Goal: Information Seeking & Learning: Learn about a topic

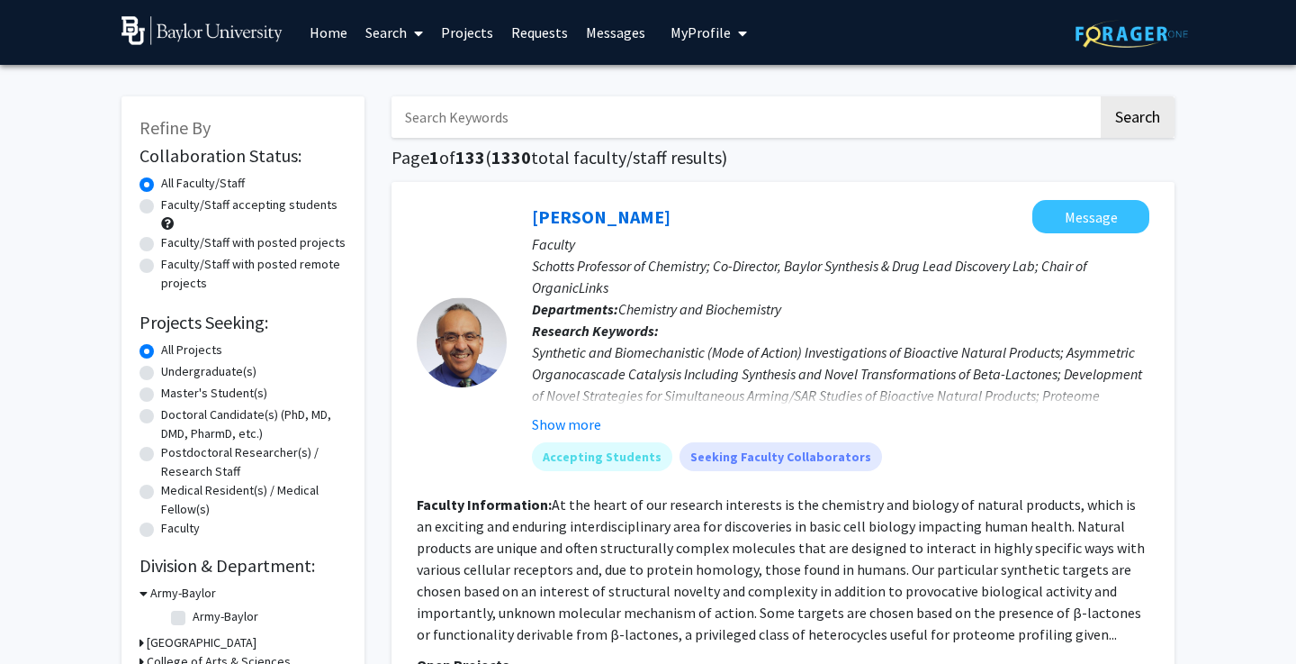
click at [450, 118] on input "Search Keywords" at bounding box center [745, 116] width 707 height 41
click at [413, 37] on span at bounding box center [415, 33] width 16 height 63
click at [414, 119] on span "Students" at bounding box center [412, 119] width 110 height 36
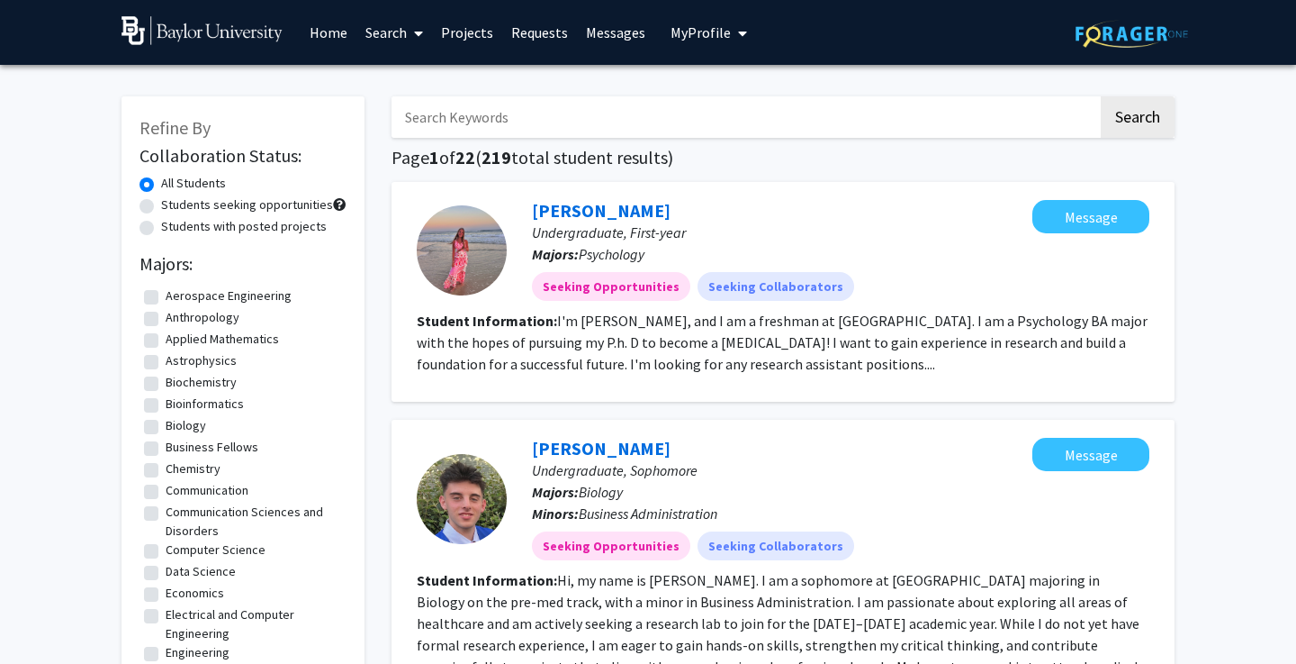
click at [468, 124] on input "Search Keywords" at bounding box center [745, 116] width 707 height 41
click at [1137, 120] on button "Search" at bounding box center [1138, 116] width 74 height 41
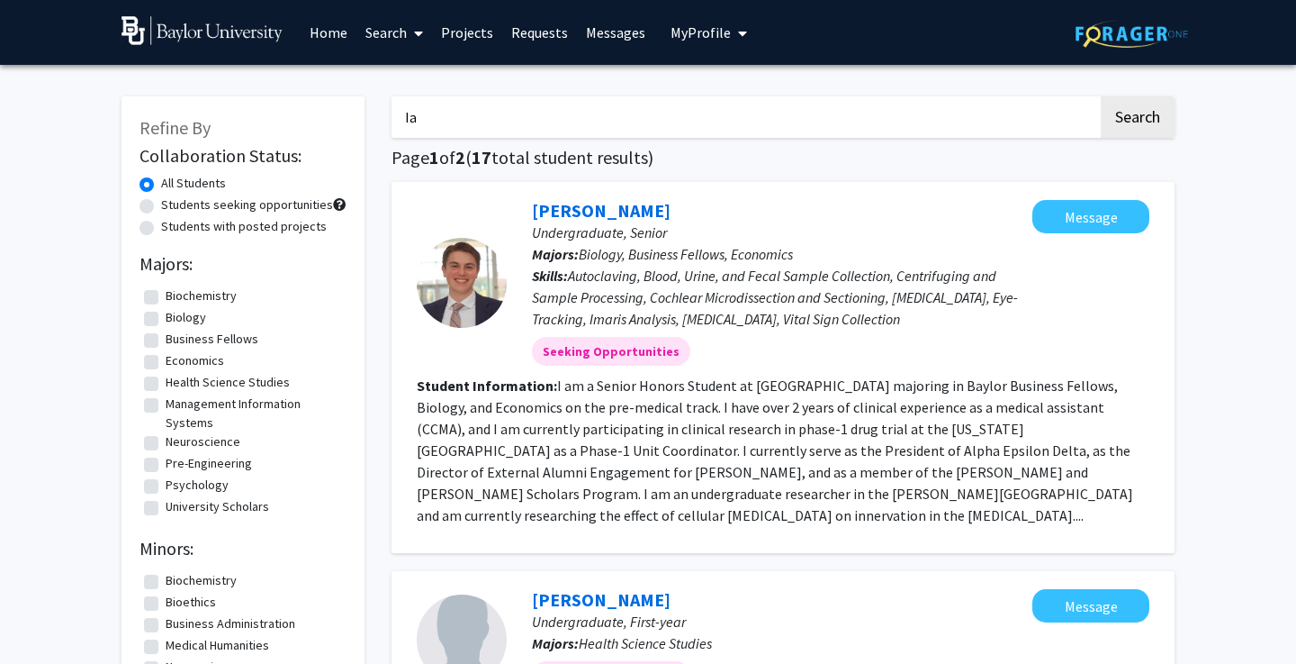
type input "I"
type input "[PERSON_NAME]"
click at [1137, 120] on button "Search" at bounding box center [1138, 116] width 74 height 41
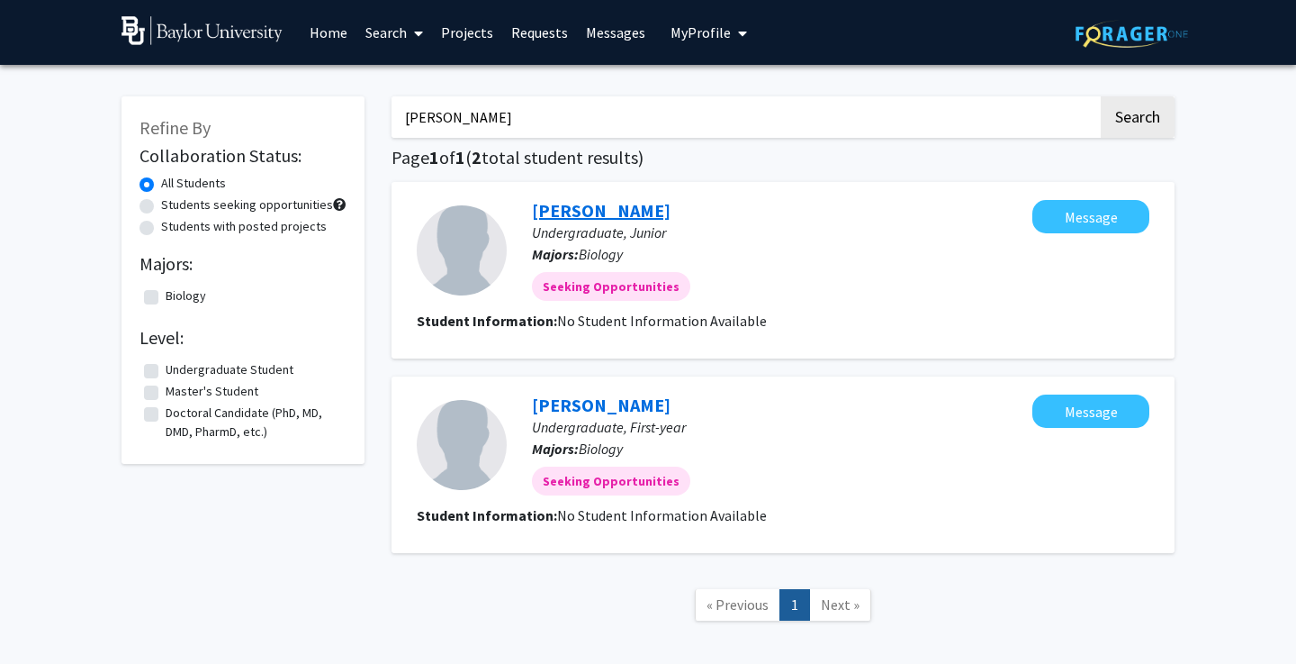
click at [563, 220] on link "[PERSON_NAME]" at bounding box center [601, 210] width 139 height 23
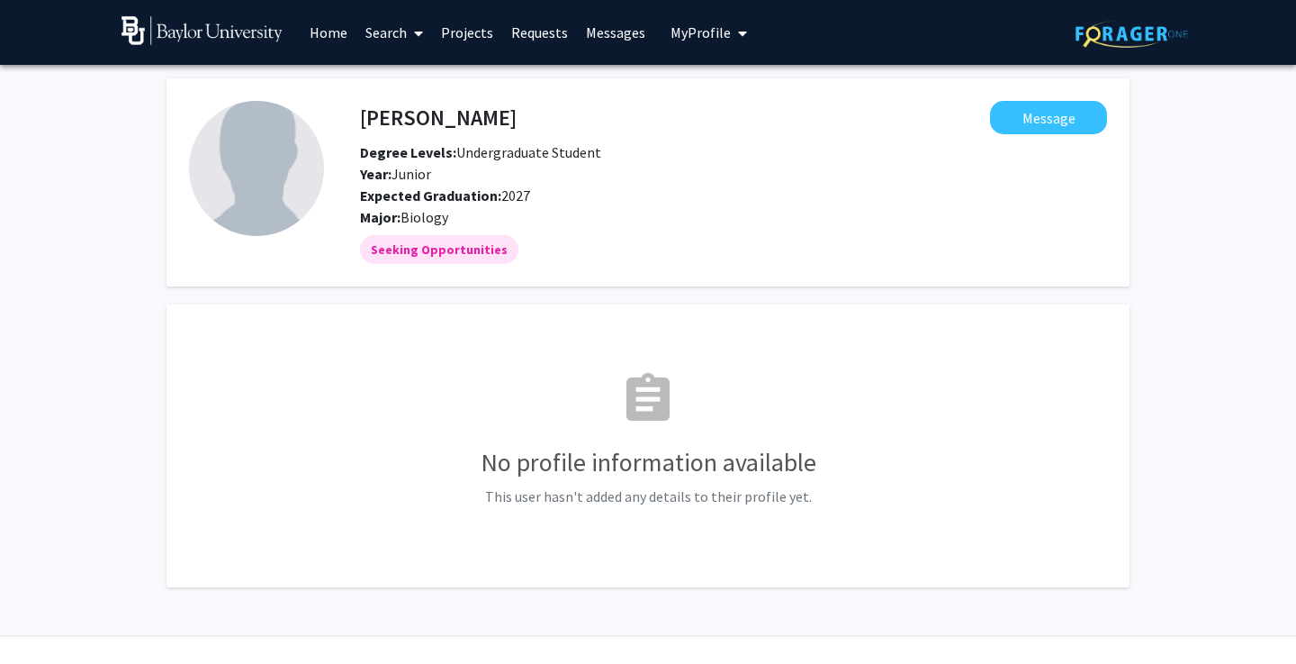
drag, startPoint x: 267, startPoint y: 54, endPoint x: 295, endPoint y: 57, distance: 28.9
click at [295, 57] on link at bounding box center [211, 32] width 179 height 63
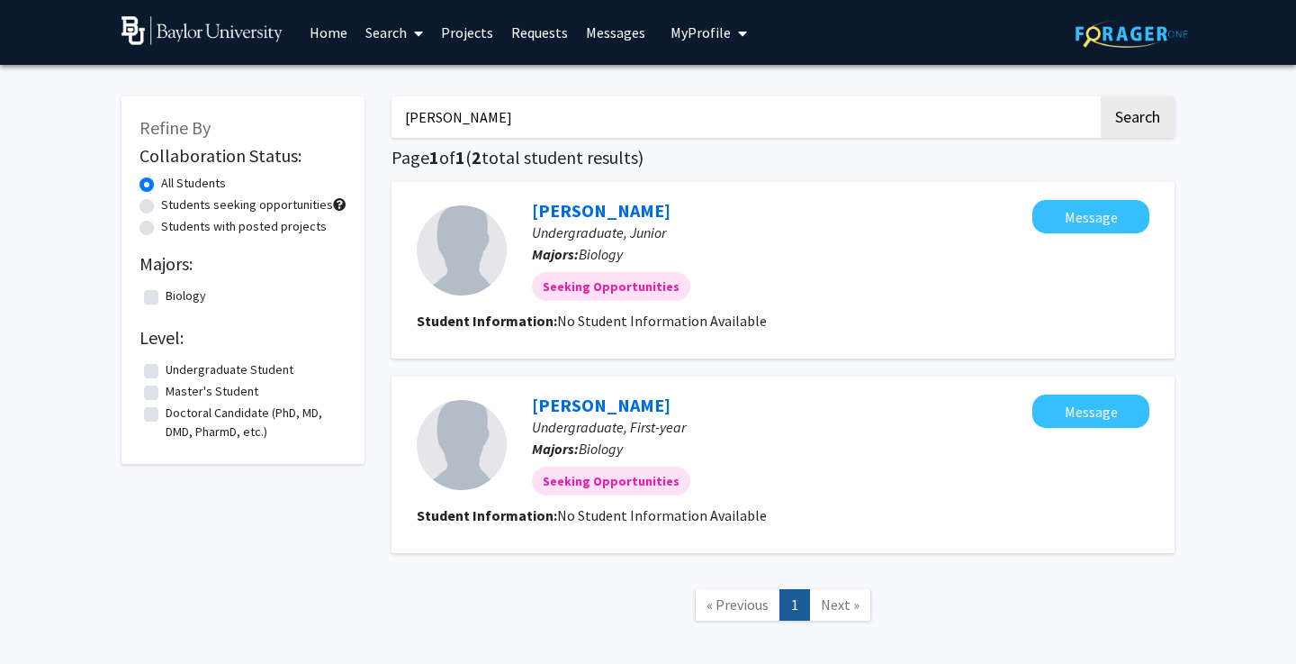
drag, startPoint x: 527, startPoint y: 126, endPoint x: 304, endPoint y: 176, distance: 228.0
click at [304, 176] on div "Refine By Collaboration Status: All Students Students seeking opportunities Stu…" at bounding box center [648, 367] width 1080 height 579
type input "A"
click at [1127, 122] on button "Search" at bounding box center [1138, 116] width 74 height 41
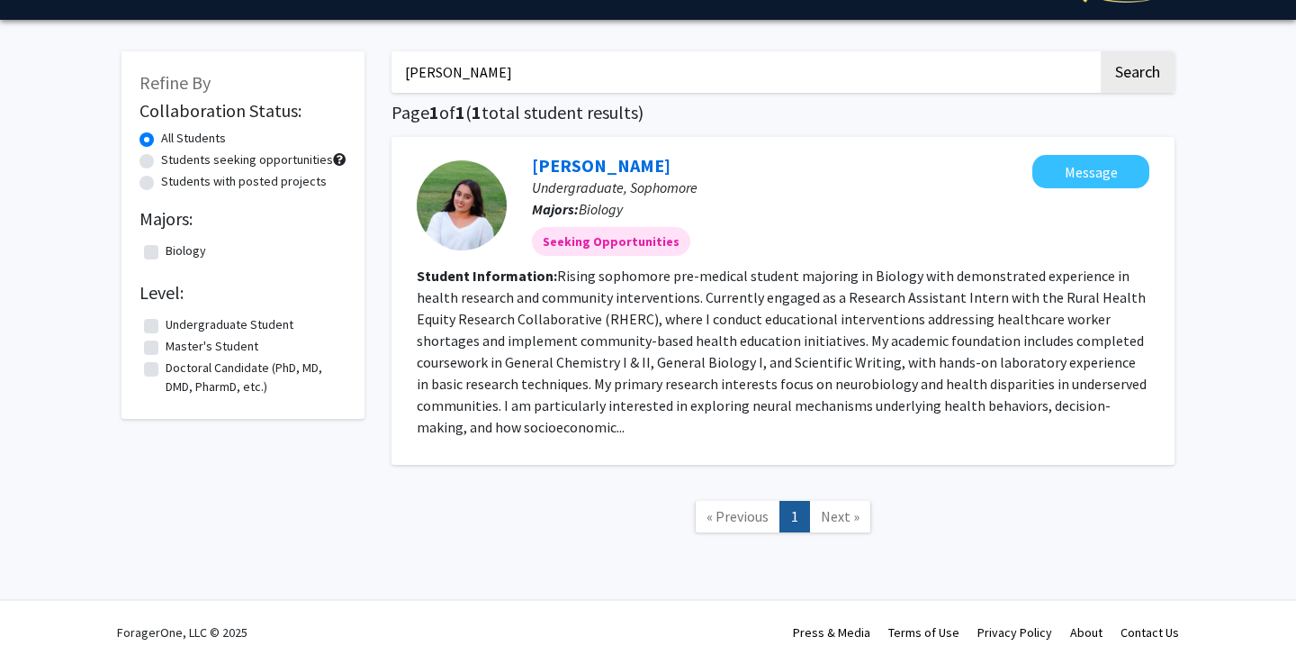
scroll to position [47, 0]
click at [676, 320] on fg-read-more "Rising sophomore pre-medical student majoring in Biology with demonstrated expe…" at bounding box center [782, 351] width 730 height 169
click at [843, 503] on link "Next »" at bounding box center [840, 517] width 62 height 32
click at [834, 520] on span "Next »" at bounding box center [840, 516] width 39 height 18
click at [561, 85] on input "[PERSON_NAME]" at bounding box center [745, 71] width 707 height 41
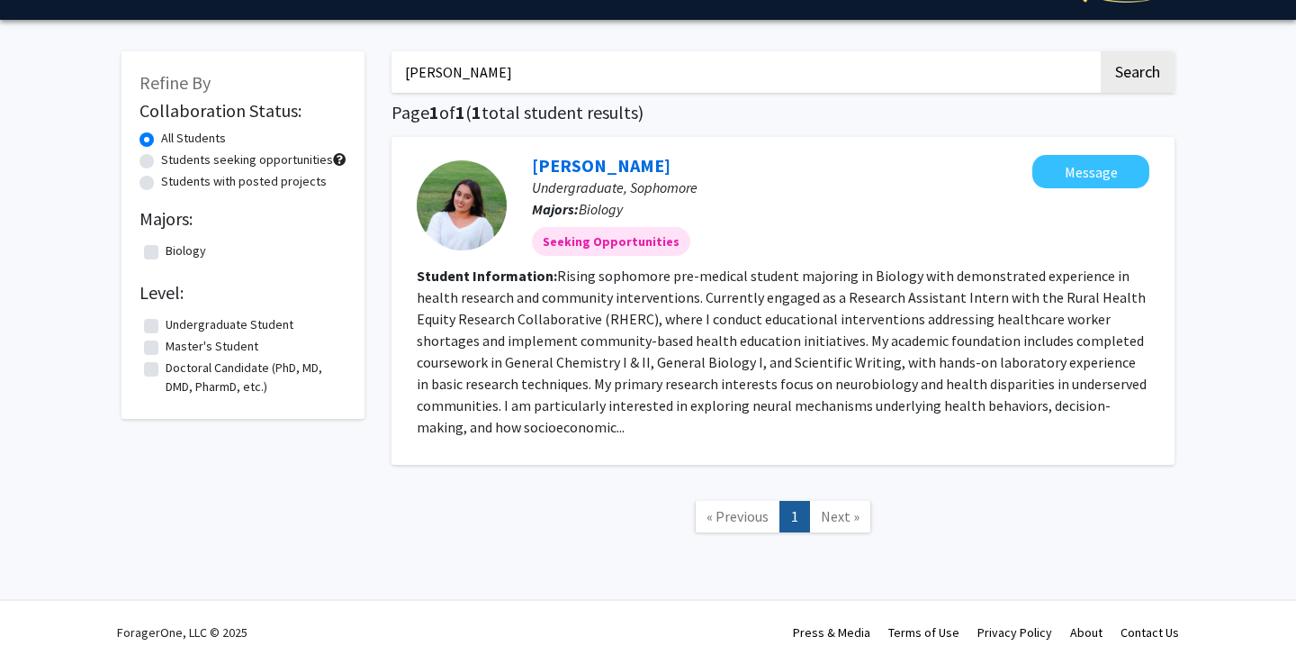
type input "[PERSON_NAME]"
click at [841, 523] on span "Next »" at bounding box center [840, 516] width 39 height 18
click at [656, 405] on fg-read-more "Rising sophomore pre-medical student majoring in Biology with demonstrated expe…" at bounding box center [782, 351] width 730 height 169
click at [646, 366] on fg-read-more "Rising sophomore pre-medical student majoring in Biology with demonstrated expe…" at bounding box center [782, 351] width 730 height 169
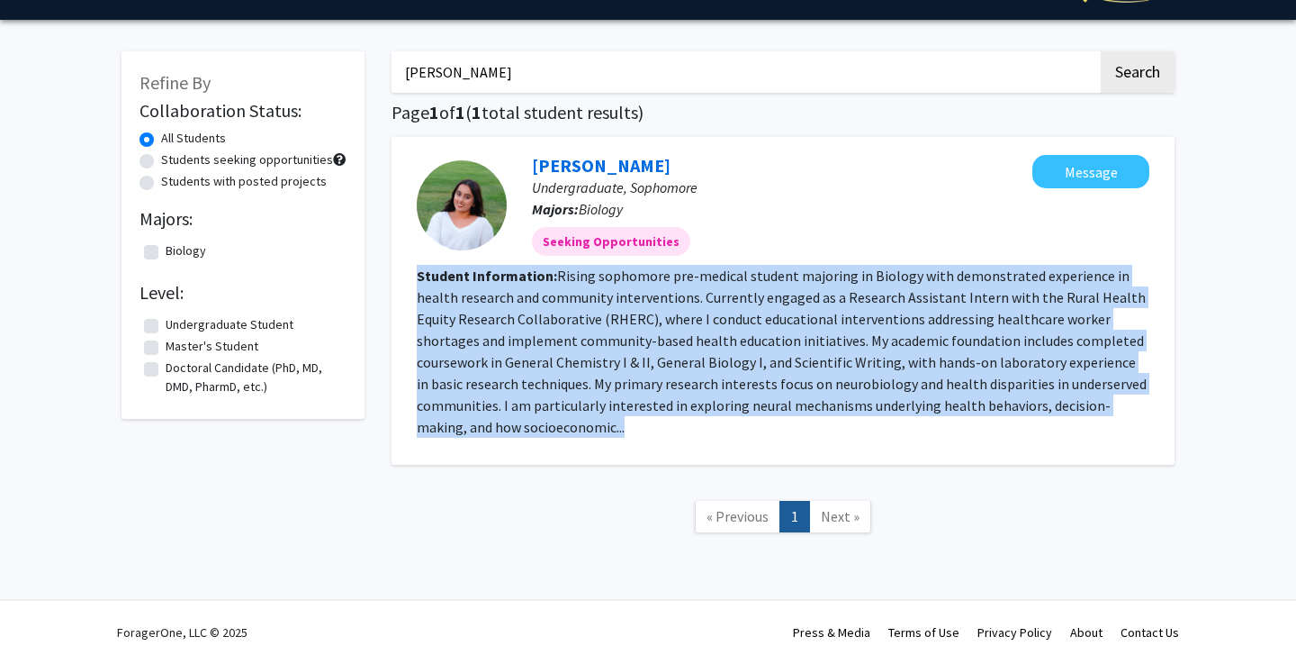
click at [646, 366] on fg-read-more "Rising sophomore pre-medical student majoring in Biology with demonstrated expe…" at bounding box center [782, 351] width 730 height 169
click at [621, 360] on fg-read-more "Rising sophomore pre-medical student majoring in Biology with demonstrated expe…" at bounding box center [782, 351] width 730 height 169
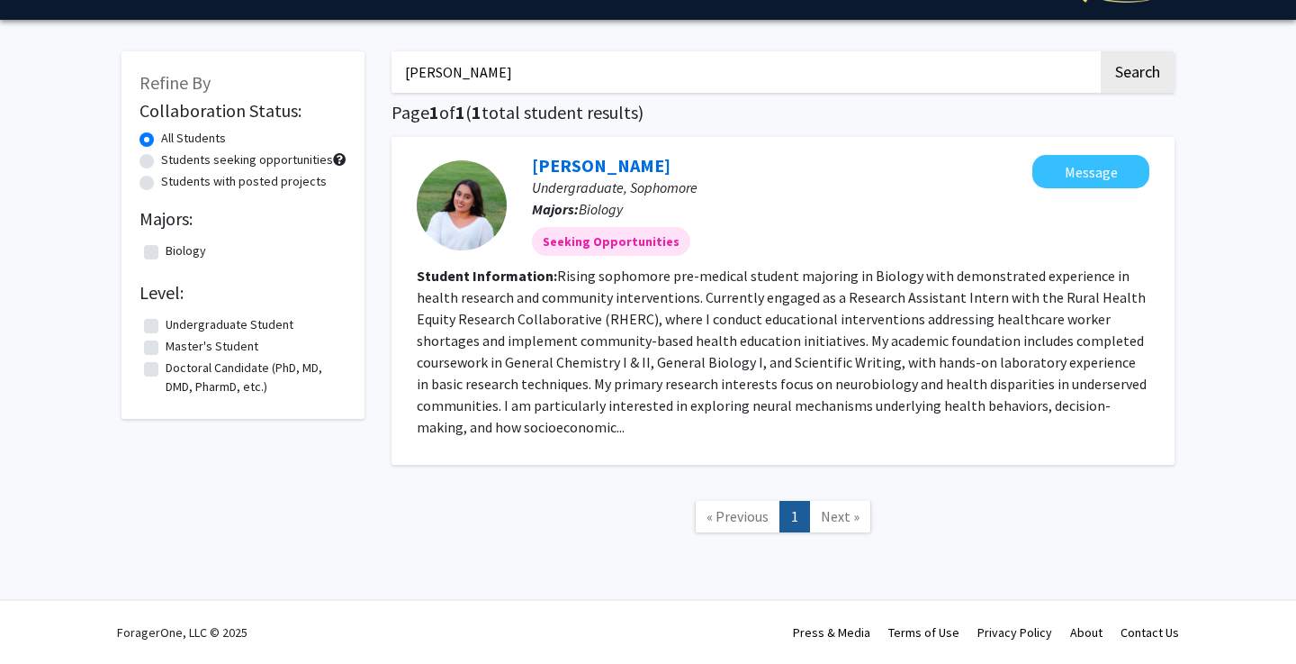
click at [446, 516] on nav "« Previous 1 Next »" at bounding box center [783, 519] width 783 height 73
click at [1075, 167] on button "Message" at bounding box center [1091, 171] width 117 height 33
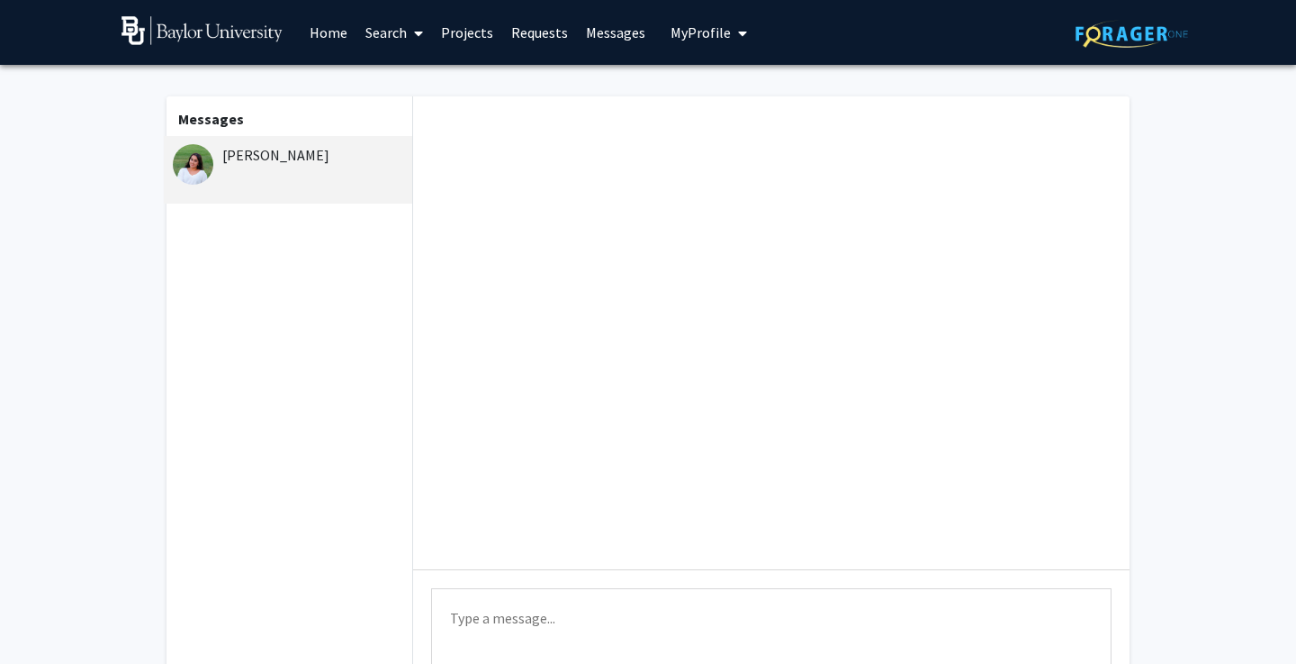
click at [586, 610] on textarea "Type a message" at bounding box center [771, 628] width 681 height 81
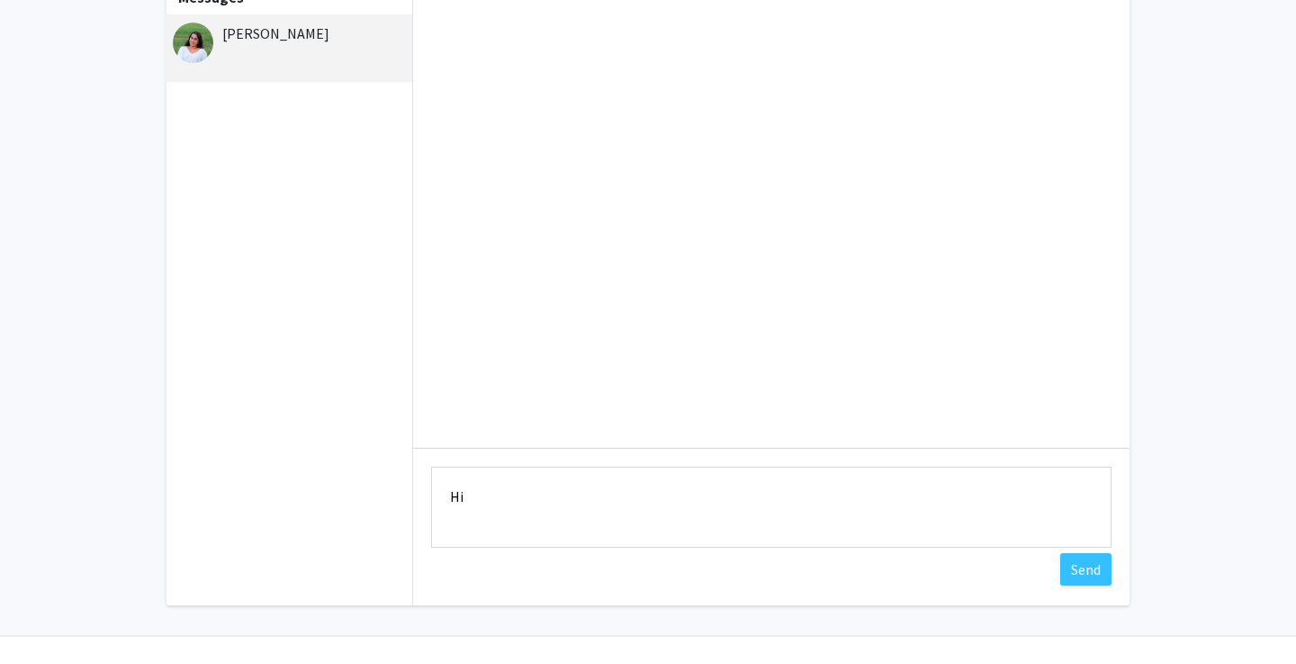
scroll to position [153, 0]
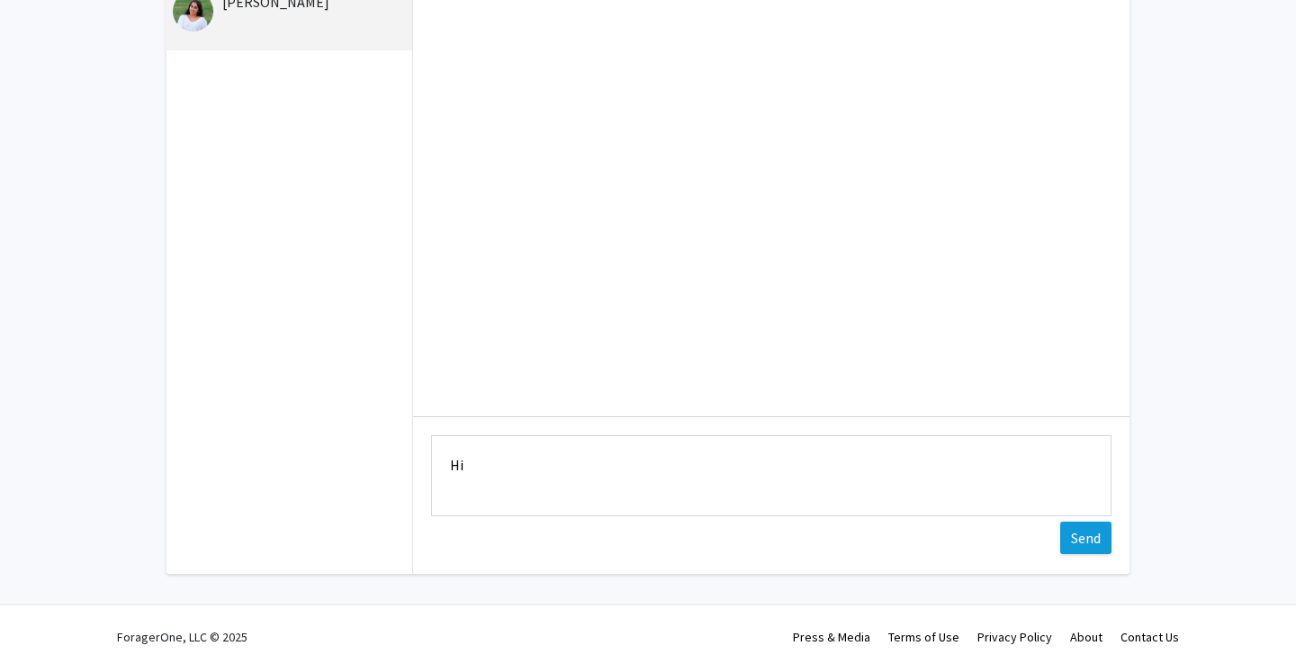
type textarea "Hi"
click at [1072, 538] on button "Send" at bounding box center [1086, 537] width 51 height 32
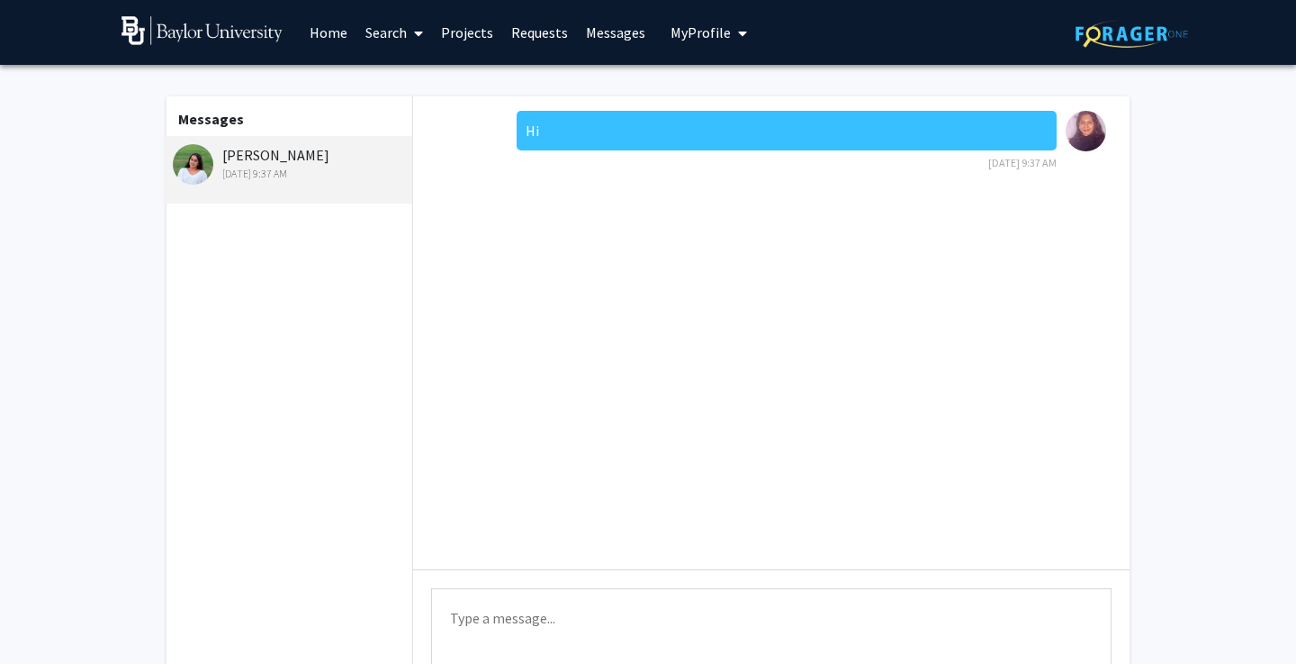
scroll to position [0, 0]
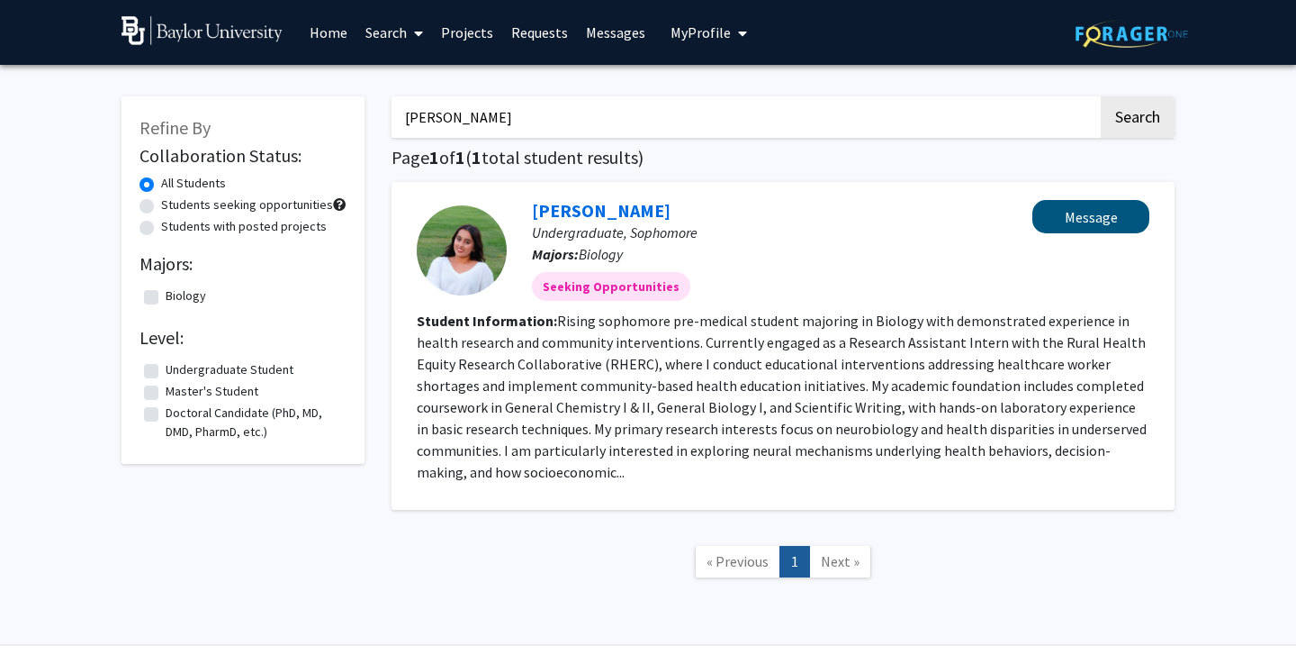
click at [1065, 221] on button "Message" at bounding box center [1091, 216] width 117 height 33
drag, startPoint x: 499, startPoint y: 122, endPoint x: 297, endPoint y: 127, distance: 201.7
click at [297, 127] on div "Refine By Collaboration Status: All Students Students seeking opportunities Stu…" at bounding box center [648, 346] width 1080 height 536
click at [1137, 120] on button "Search" at bounding box center [1138, 116] width 74 height 41
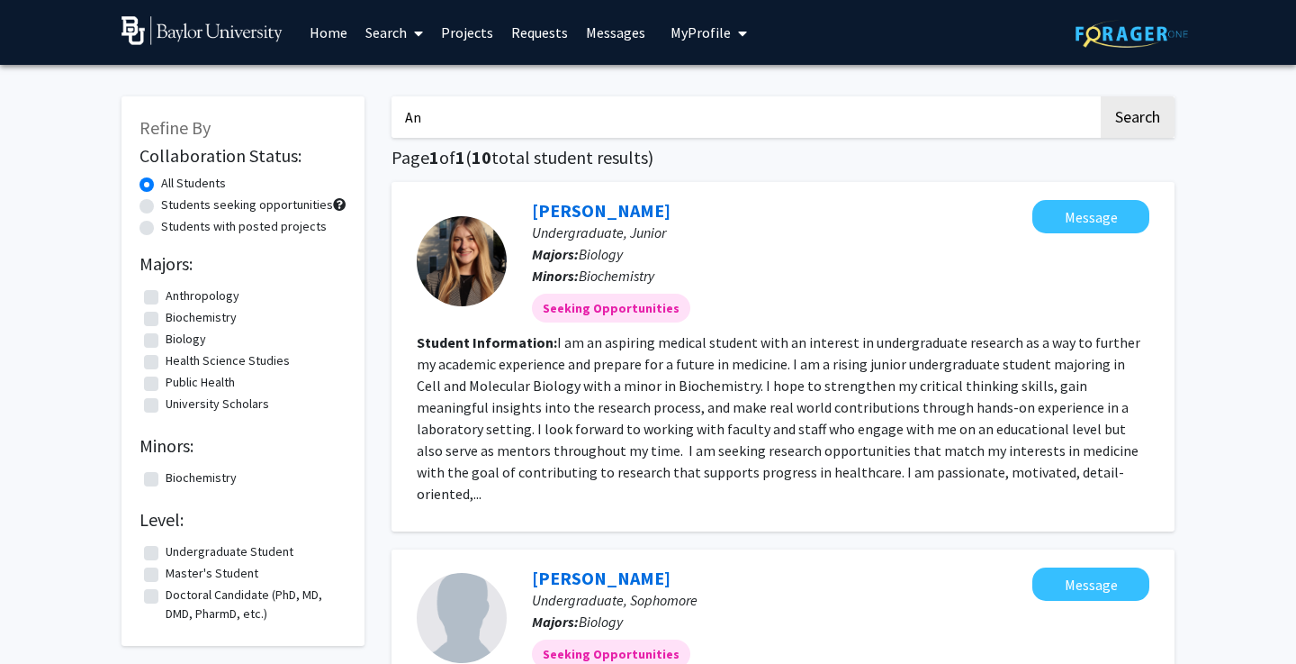
type input "A"
type input "[PERSON_NAME]"
click at [1137, 120] on button "Search" at bounding box center [1138, 116] width 74 height 41
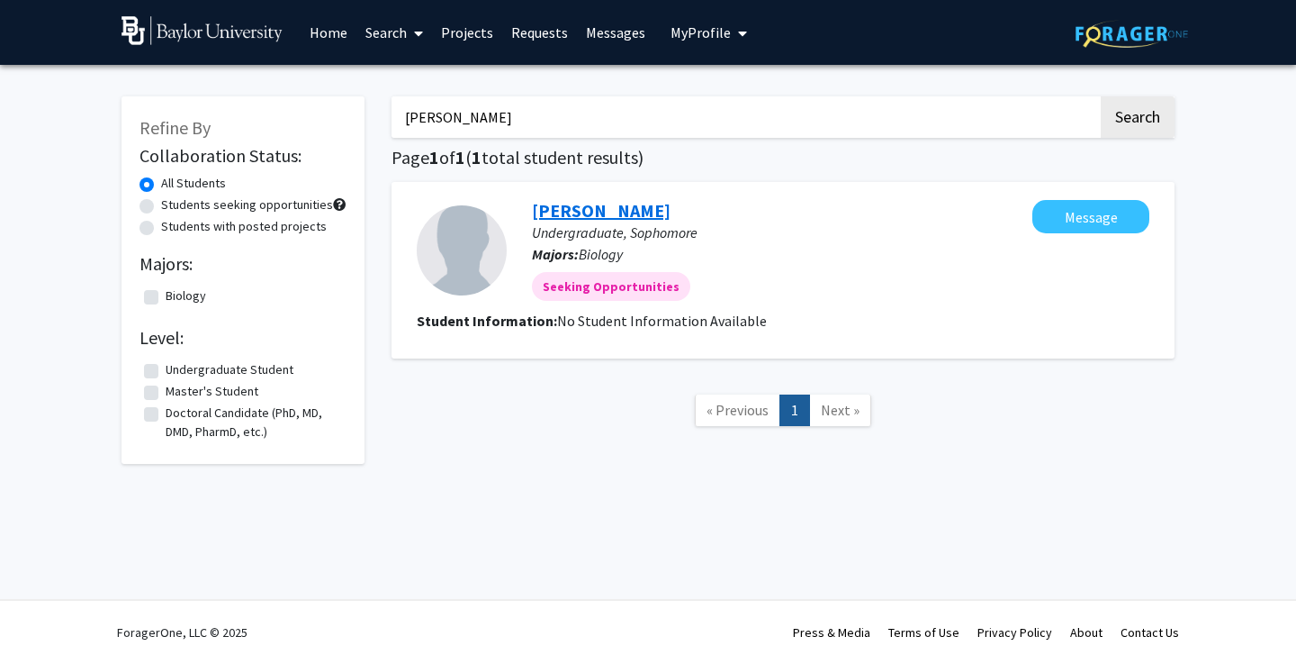
click at [575, 220] on link "[PERSON_NAME]" at bounding box center [601, 210] width 139 height 23
drag, startPoint x: 517, startPoint y: 115, endPoint x: 302, endPoint y: 108, distance: 215.3
click at [303, 106] on div "Refine By Collaboration Status: All Students Students seeking opportunities Stu…" at bounding box center [648, 270] width 1080 height 385
type input "[PERSON_NAME]"
click at [1129, 114] on button "Search" at bounding box center [1138, 116] width 74 height 41
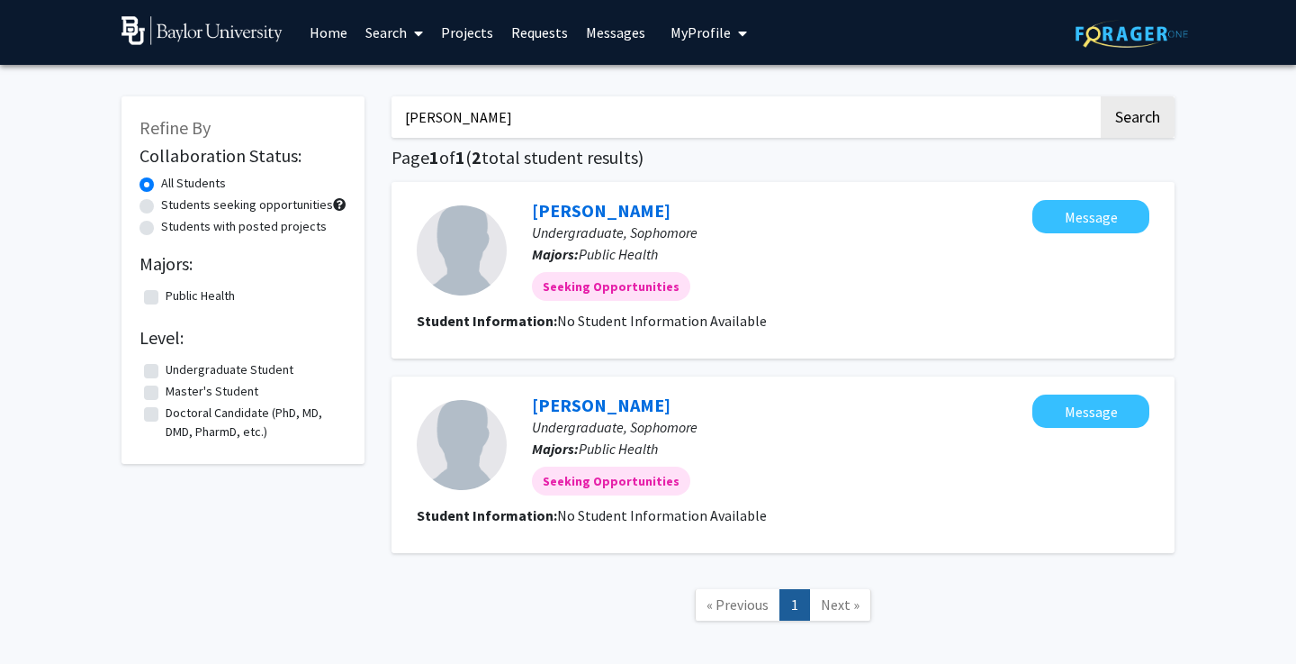
click at [842, 596] on link "Next »" at bounding box center [840, 605] width 62 height 32
click at [839, 610] on span "Next »" at bounding box center [840, 604] width 39 height 18
click at [589, 212] on link "[PERSON_NAME]" at bounding box center [601, 210] width 139 height 23
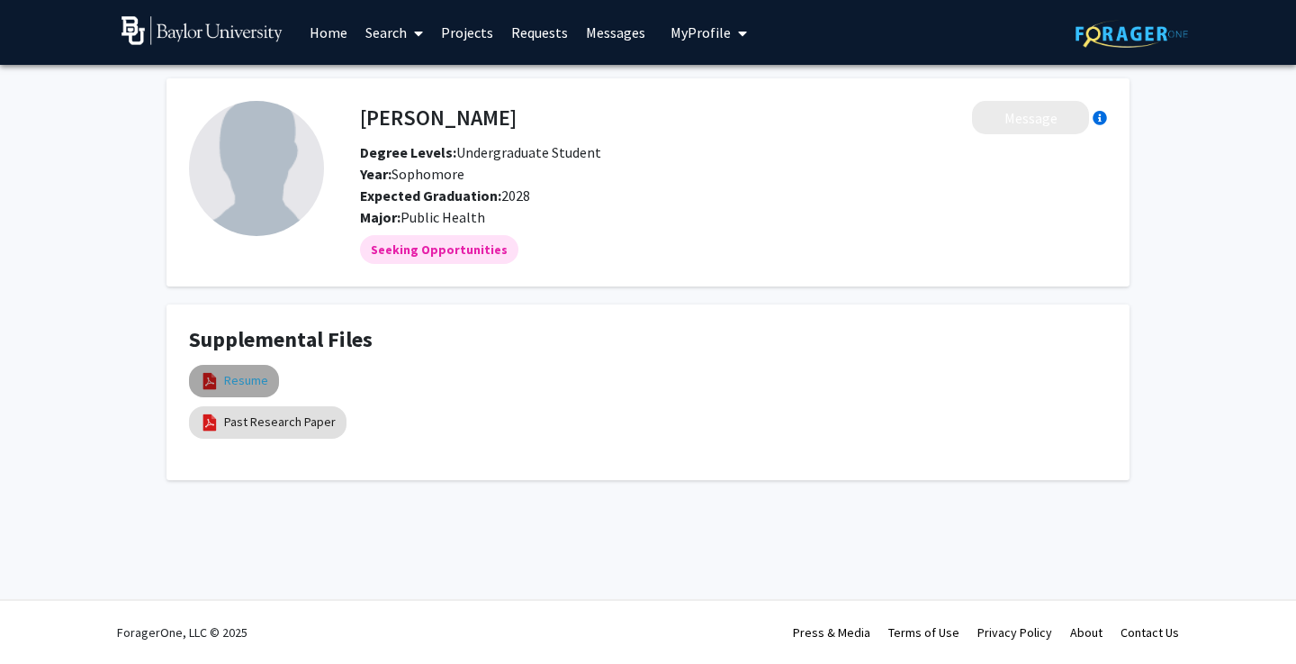
click at [239, 384] on link "Resume" at bounding box center [246, 380] width 44 height 19
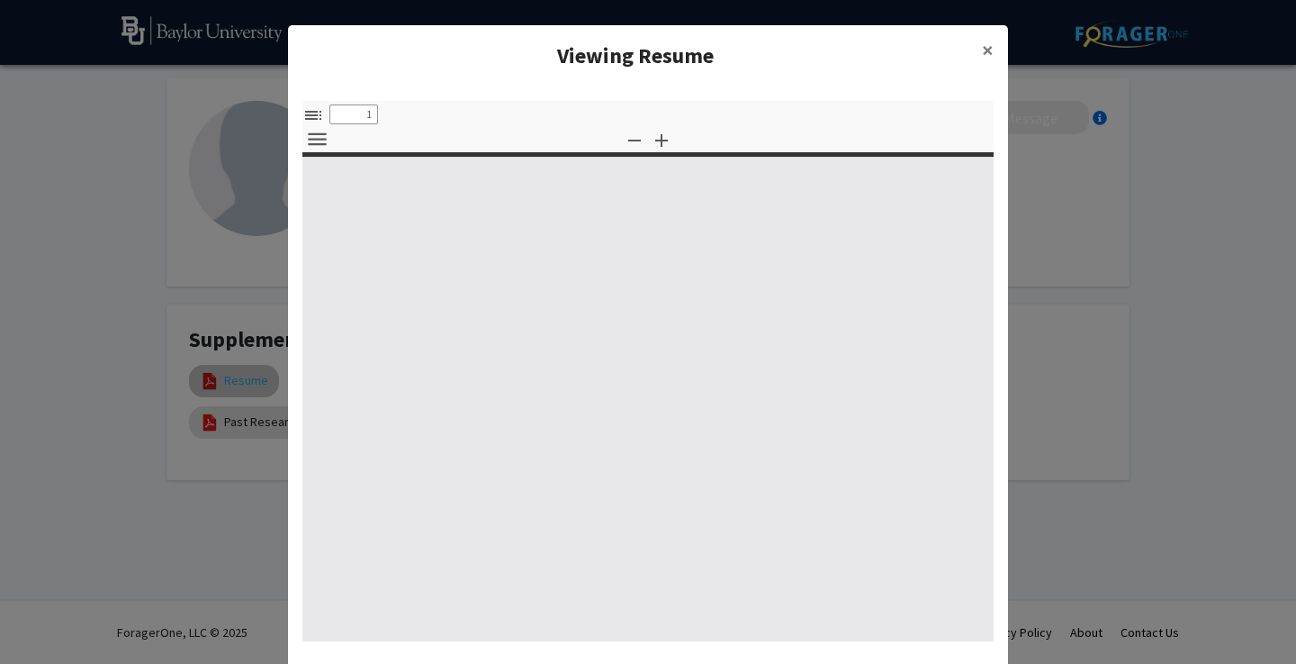
select select "custom"
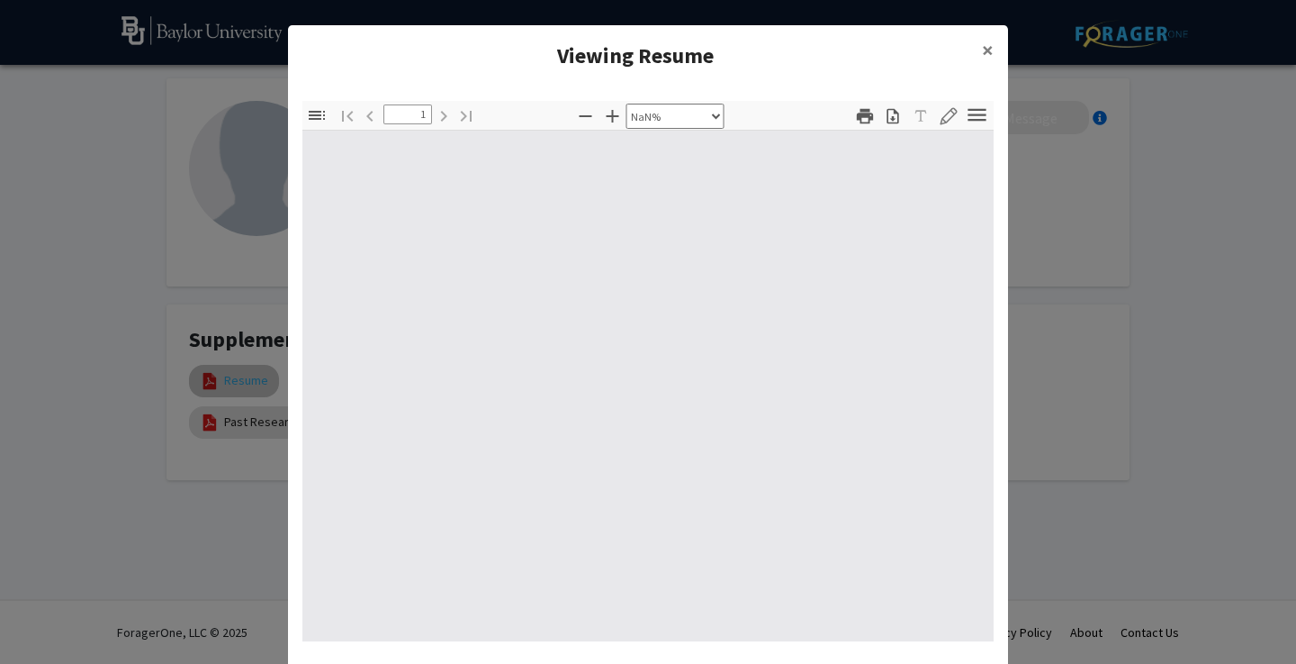
type input "0"
select select "custom"
type input "1"
select select "auto"
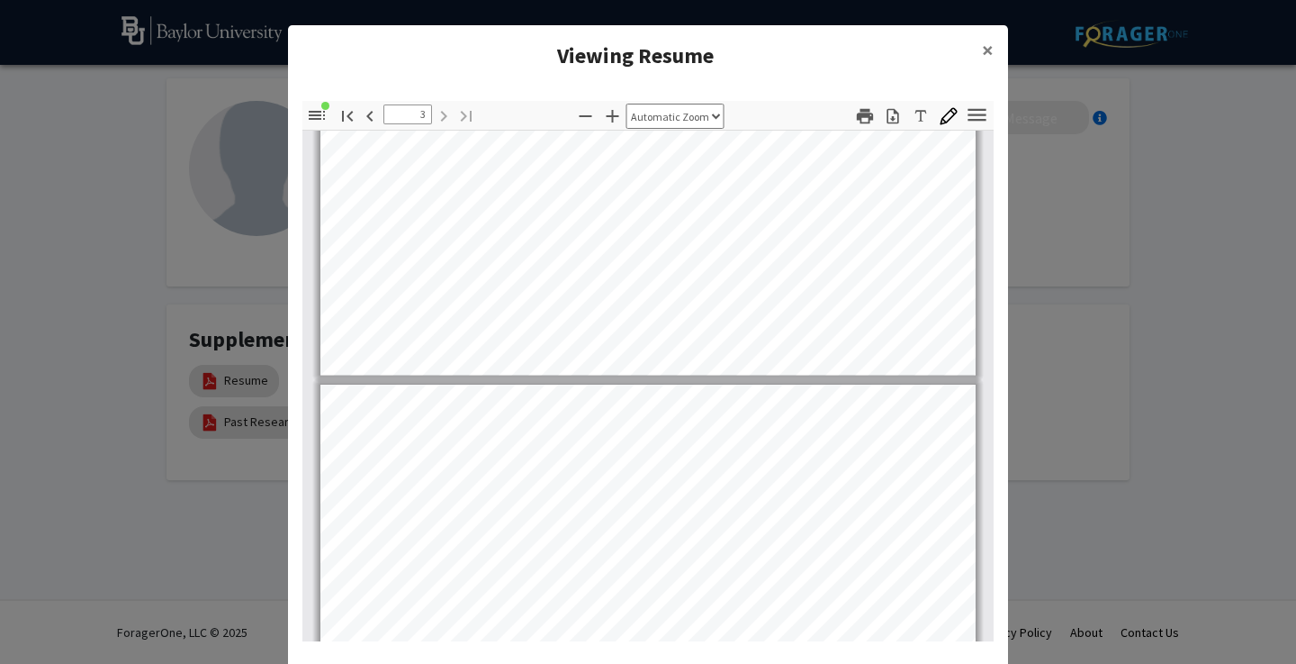
scroll to position [1473, 0]
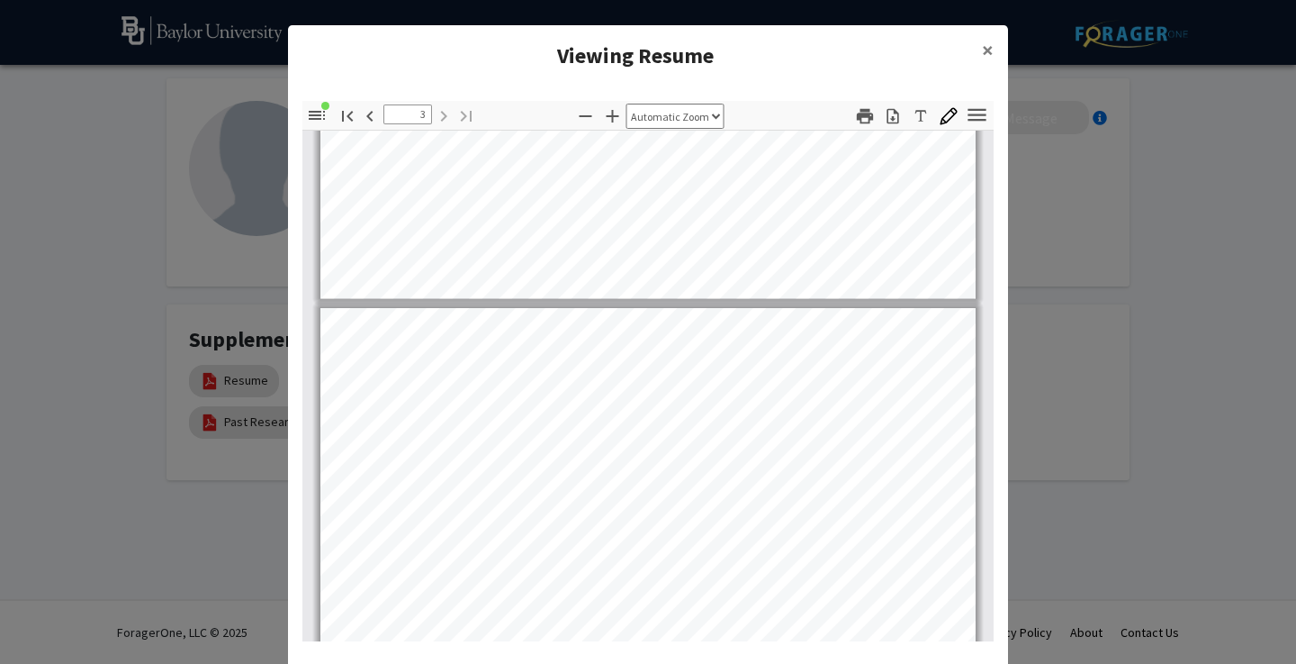
type input "2"
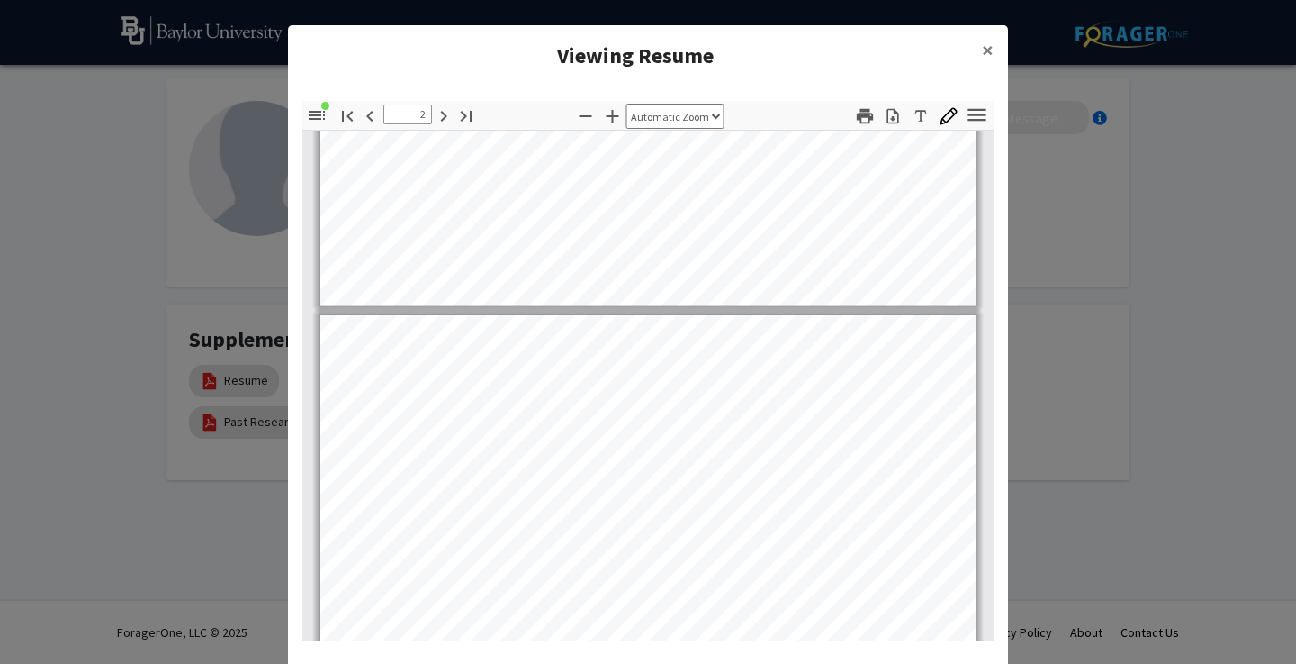
scroll to position [681, 0]
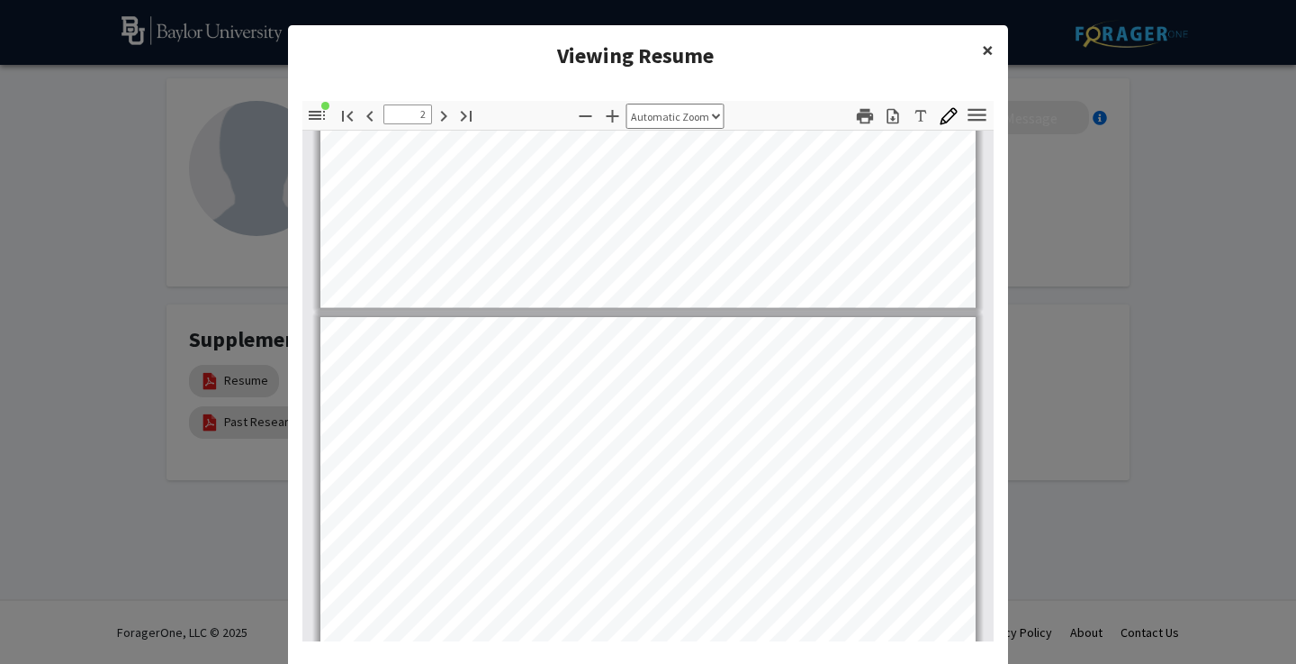
click at [996, 48] on button "×" at bounding box center [988, 50] width 41 height 50
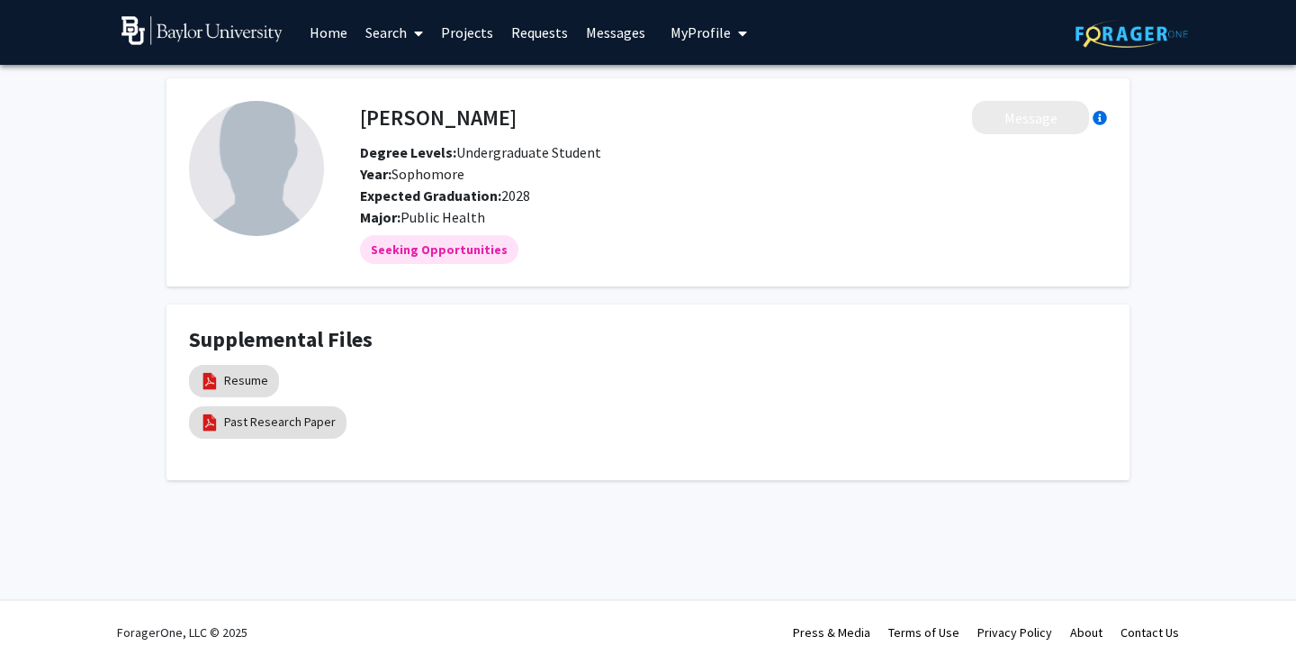
scroll to position [0, 0]
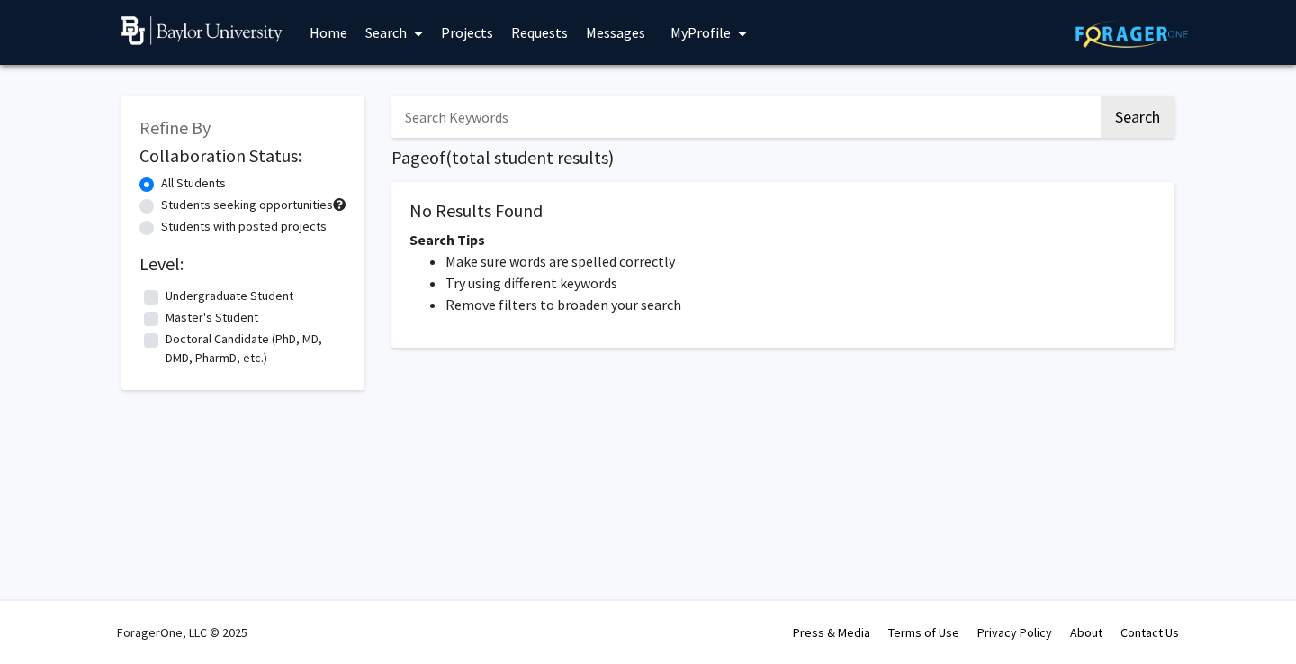
click at [421, 101] on input "Search Keywords" at bounding box center [745, 116] width 707 height 41
type input "[PERSON_NAME]"
click at [1137, 120] on button "Search" at bounding box center [1138, 116] width 74 height 41
click at [1081, 156] on h1 "Page of ( total student results)" at bounding box center [783, 158] width 783 height 22
click at [161, 206] on label "Students seeking opportunities" at bounding box center [247, 204] width 172 height 19
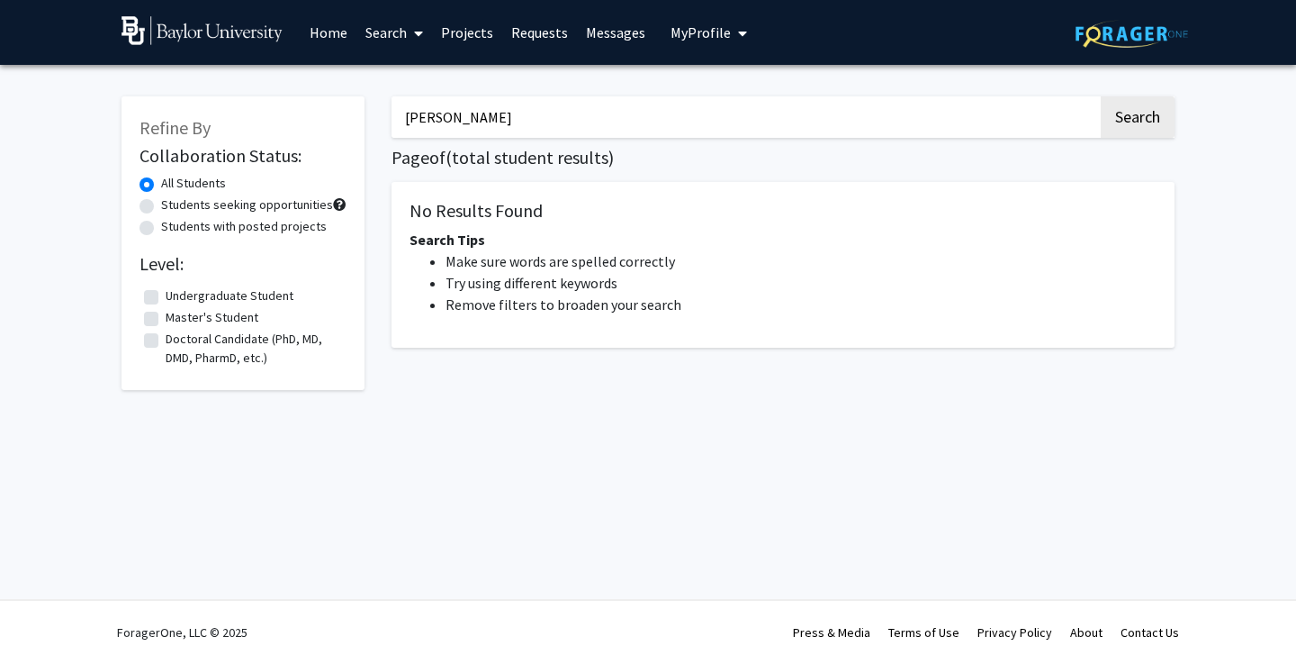
click at [161, 206] on input "Students seeking opportunities" at bounding box center [167, 201] width 12 height 12
radio input "true"
click at [161, 185] on label "All Students" at bounding box center [193, 183] width 65 height 19
click at [161, 185] on input "All Students" at bounding box center [167, 180] width 12 height 12
radio input "true"
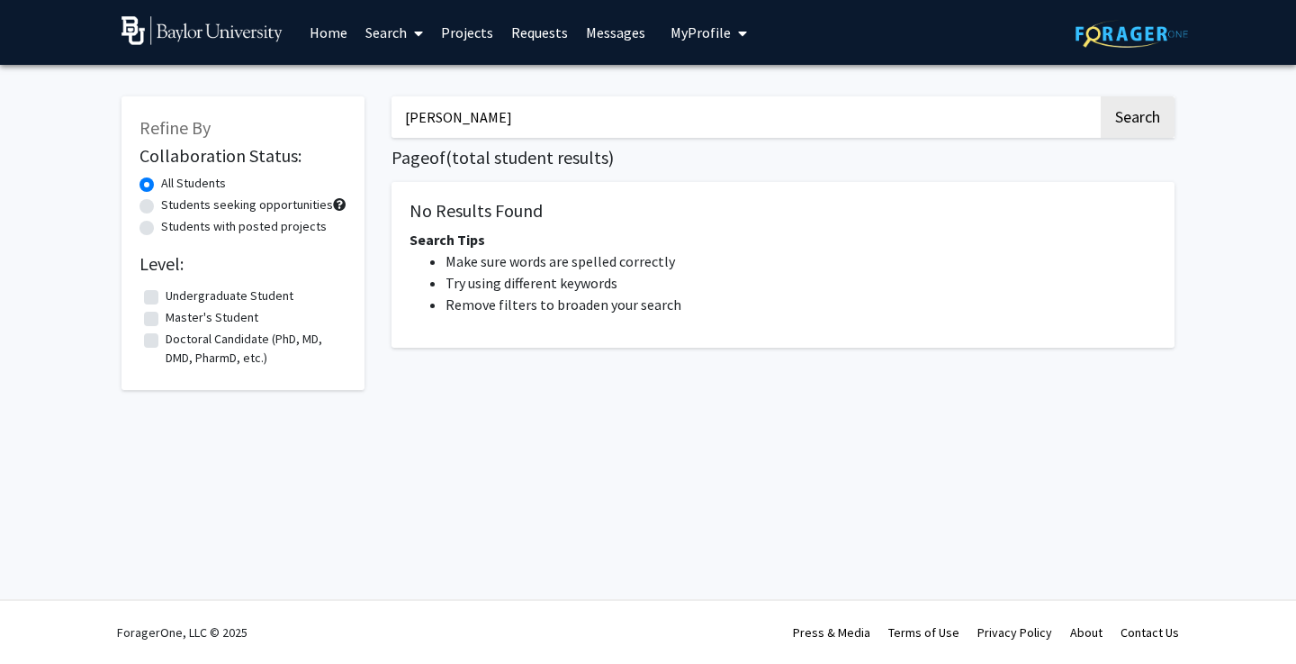
click at [535, 120] on input "[PERSON_NAME]" at bounding box center [745, 116] width 707 height 41
click at [1136, 129] on button "Search" at bounding box center [1138, 116] width 74 height 41
